Goal: Task Accomplishment & Management: Use online tool/utility

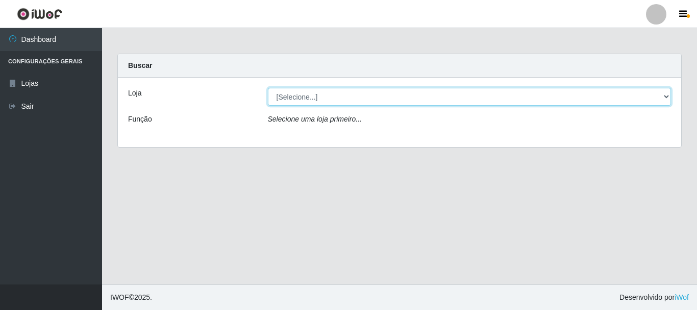
click at [346, 100] on select "[Selecione...] [GEOGRAPHIC_DATA] [GEOGRAPHIC_DATA]" at bounding box center [470, 97] width 404 height 18
select select "64"
click at [268, 88] on select "[Selecione...] [GEOGRAPHIC_DATA] [GEOGRAPHIC_DATA]" at bounding box center [470, 97] width 404 height 18
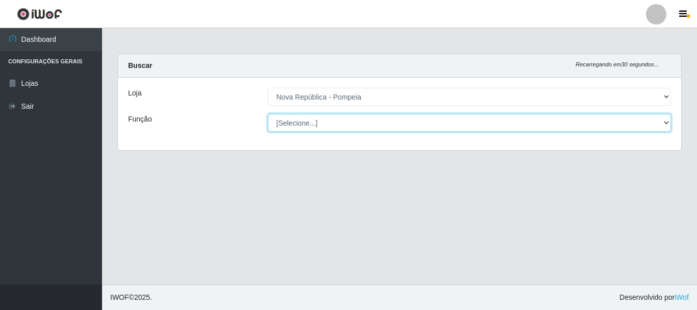
click at [362, 122] on select "[Selecione...] Balconista Operador de Caixa Recepcionista Repositor" at bounding box center [470, 123] width 404 height 18
select select "22"
click at [268, 114] on select "[Selecione...] Balconista Operador de Caixa Recepcionista Repositor" at bounding box center [470, 123] width 404 height 18
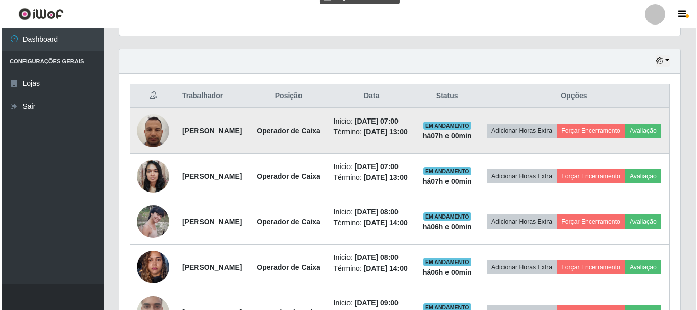
scroll to position [357, 0]
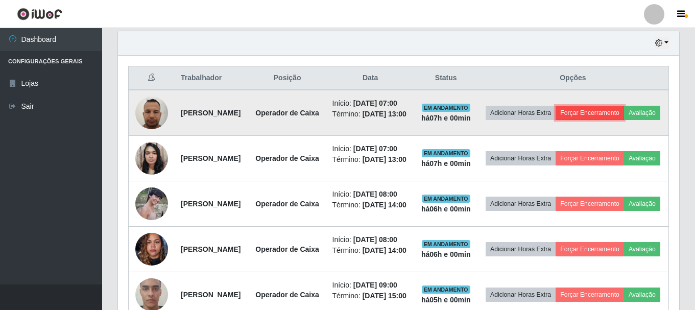
click at [624, 113] on button "Forçar Encerramento" at bounding box center [590, 113] width 68 height 14
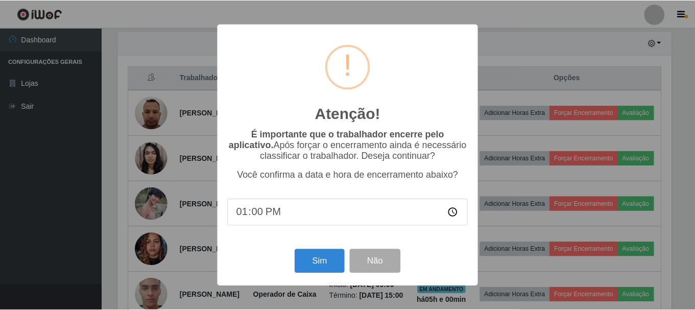
scroll to position [212, 556]
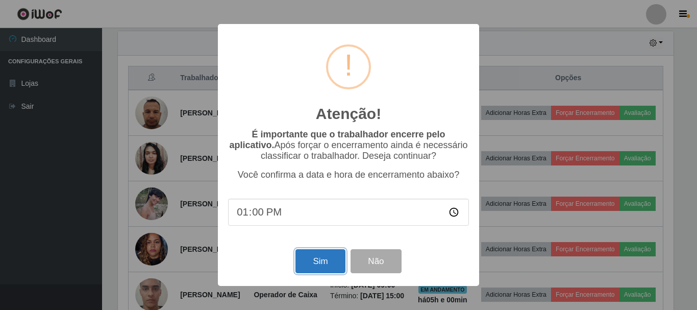
click at [315, 268] on button "Sim" at bounding box center [321, 261] width 50 height 24
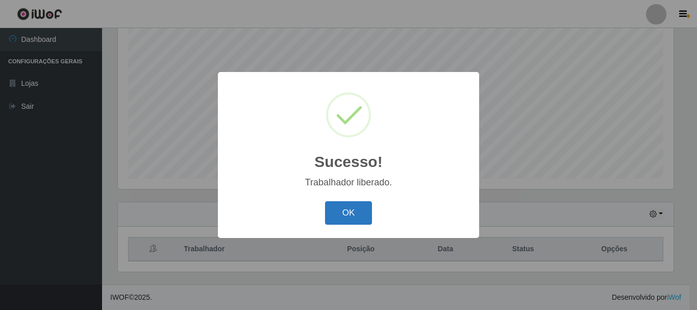
click at [347, 208] on button "OK" at bounding box center [348, 213] width 47 height 24
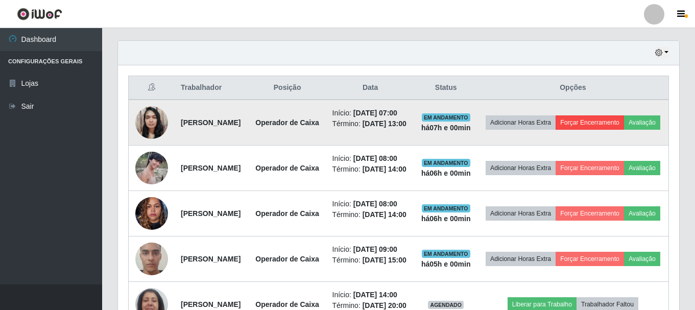
scroll to position [340, 0]
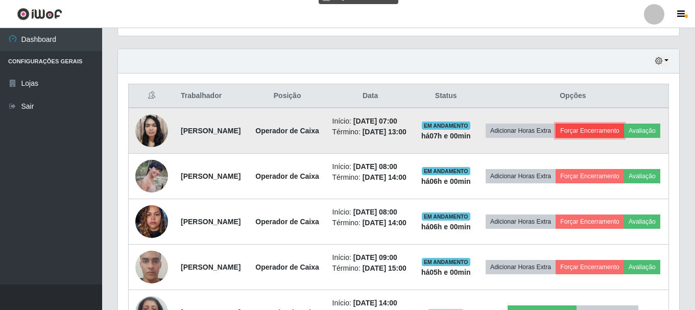
click at [624, 129] on button "Forçar Encerramento" at bounding box center [590, 131] width 68 height 14
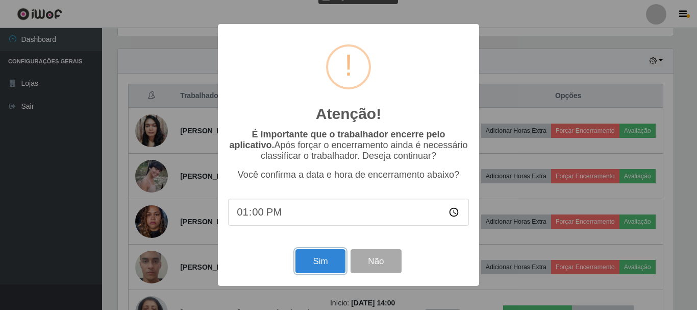
click at [322, 263] on button "Sim" at bounding box center [321, 261] width 50 height 24
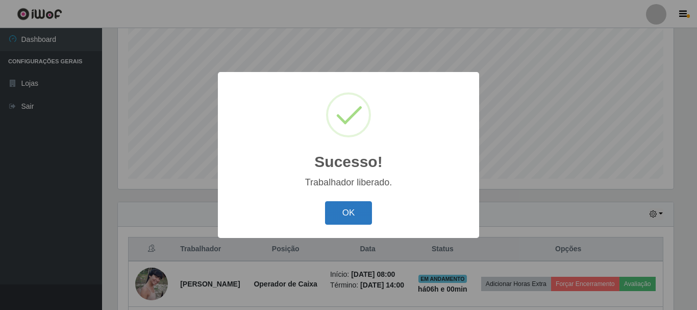
click at [354, 219] on button "OK" at bounding box center [348, 213] width 47 height 24
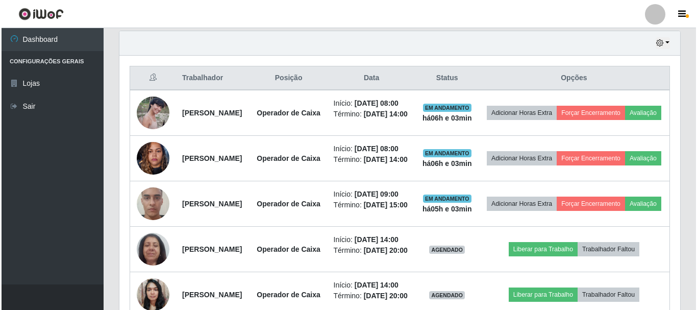
scroll to position [340, 0]
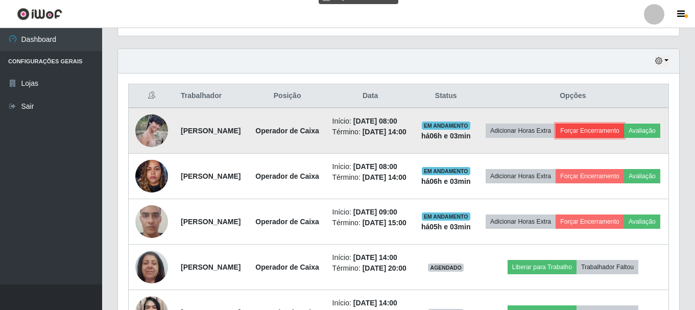
click at [624, 134] on button "Forçar Encerramento" at bounding box center [590, 131] width 68 height 14
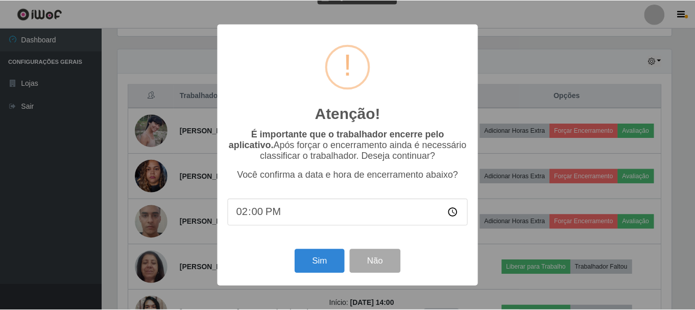
scroll to position [212, 556]
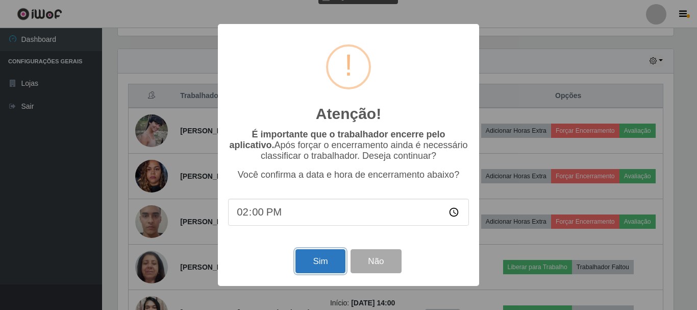
click at [322, 263] on button "Sim" at bounding box center [321, 261] width 50 height 24
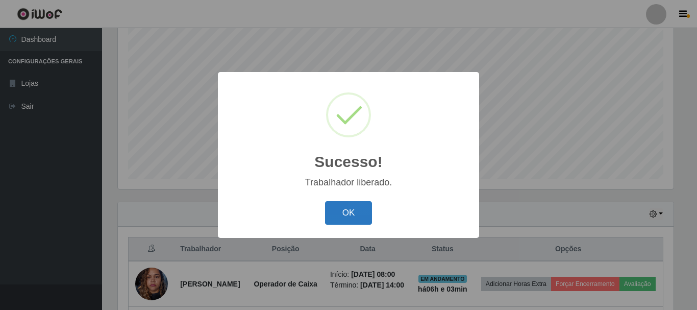
click at [344, 216] on button "OK" at bounding box center [348, 213] width 47 height 24
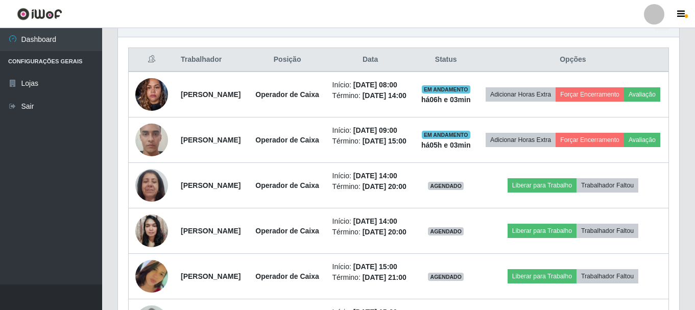
scroll to position [391, 0]
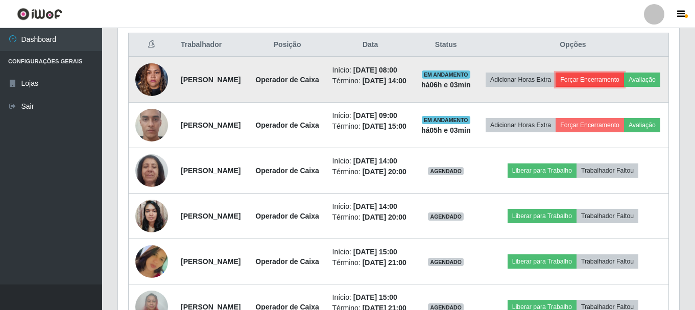
click at [623, 82] on button "Forçar Encerramento" at bounding box center [590, 80] width 68 height 14
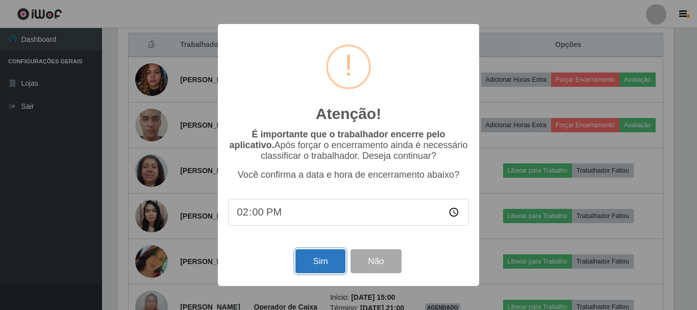
click at [317, 268] on button "Sim" at bounding box center [321, 261] width 50 height 24
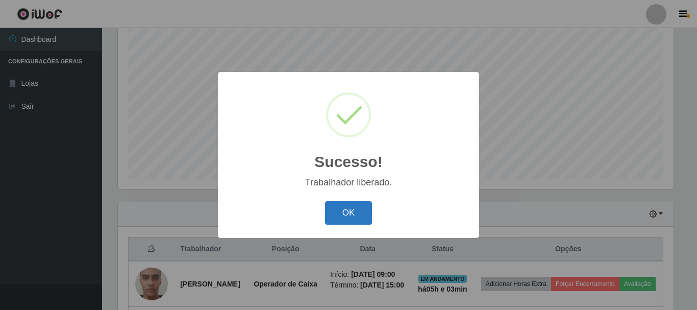
click at [359, 215] on button "OK" at bounding box center [348, 213] width 47 height 24
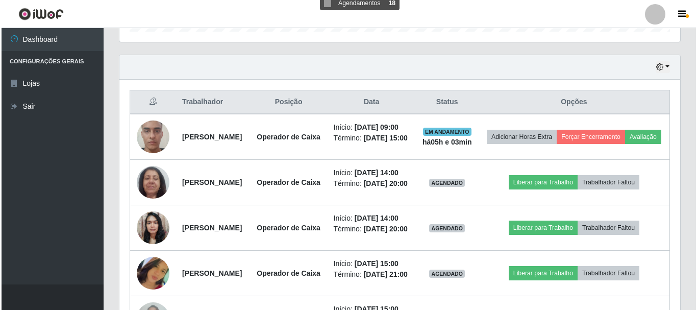
scroll to position [340, 0]
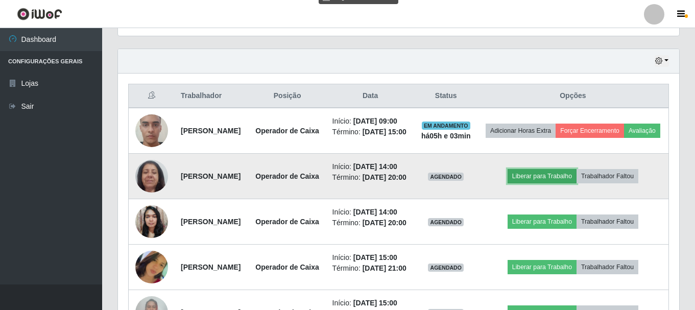
click at [548, 183] on button "Liberar para Trabalho" at bounding box center [542, 176] width 69 height 14
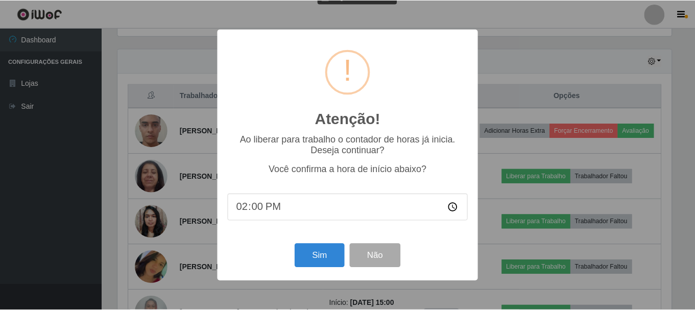
scroll to position [212, 556]
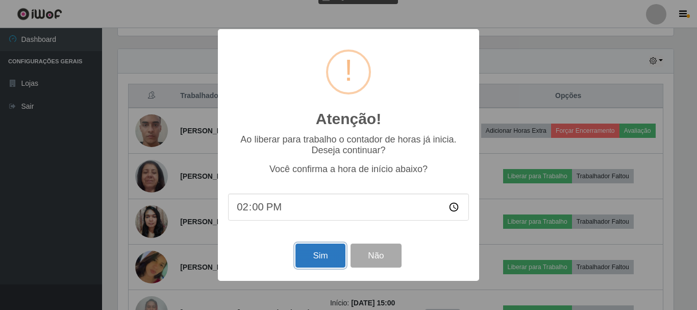
click at [321, 258] on button "Sim" at bounding box center [321, 256] width 50 height 24
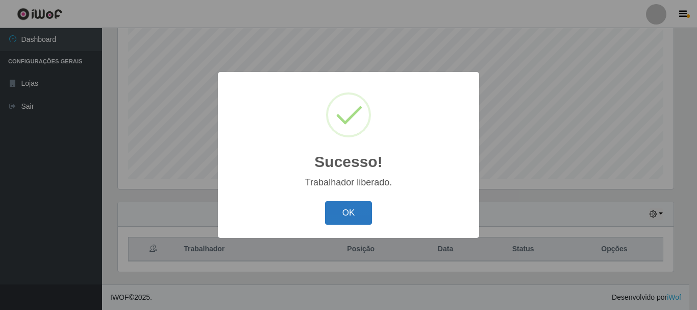
click at [353, 215] on button "OK" at bounding box center [348, 213] width 47 height 24
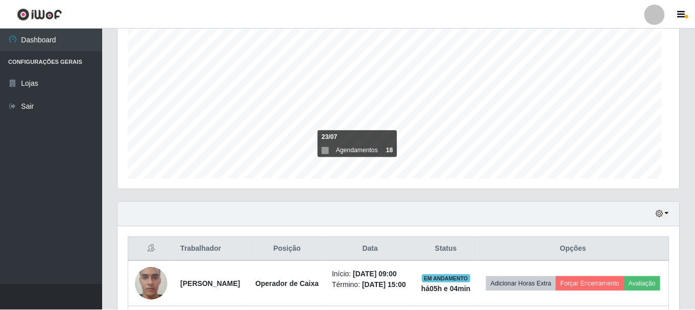
scroll to position [0, 0]
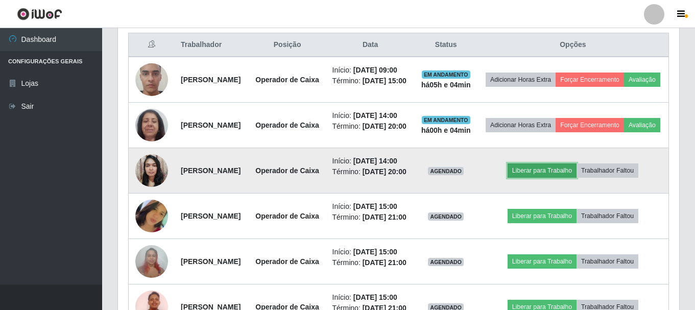
click at [555, 178] on button "Liberar para Trabalho" at bounding box center [542, 170] width 69 height 14
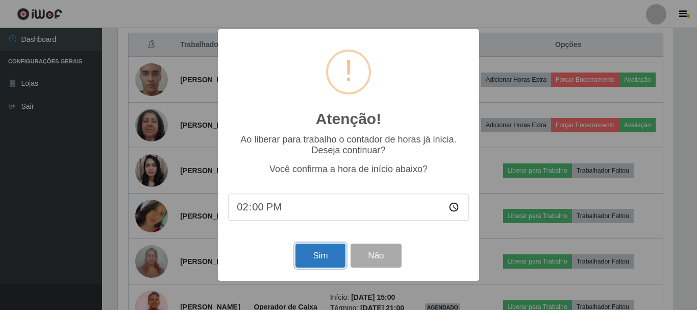
click at [320, 256] on button "Sim" at bounding box center [321, 256] width 50 height 24
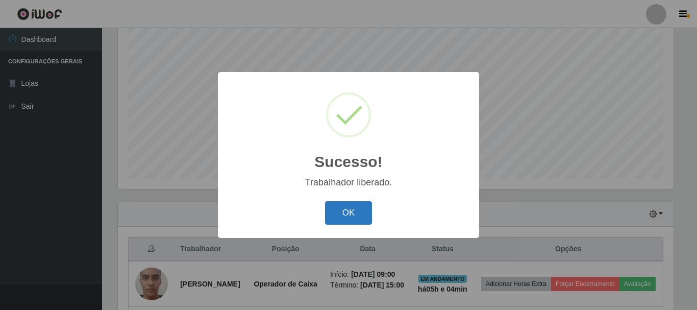
click at [349, 215] on button "OK" at bounding box center [348, 213] width 47 height 24
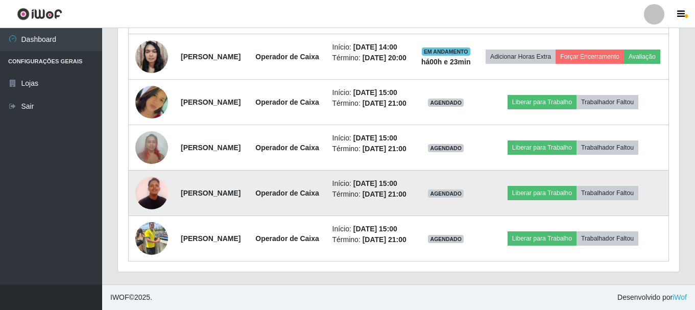
scroll to position [633, 0]
